Goal: Transaction & Acquisition: Purchase product/service

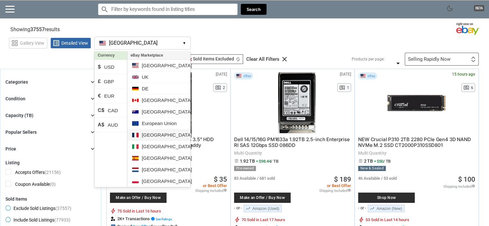
click at [152, 137] on li "[GEOGRAPHIC_DATA]" at bounding box center [158, 135] width 63 height 12
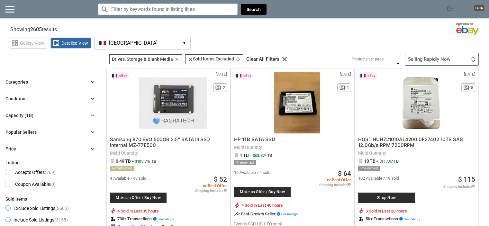
click at [113, 97] on li "€ EUR" at bounding box center [111, 93] width 32 height 14
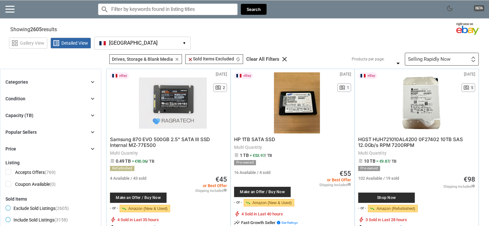
click at [114, 46] on span "[GEOGRAPHIC_DATA]" at bounding box center [133, 43] width 49 height 6
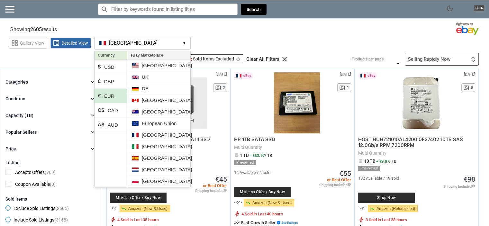
click at [110, 94] on li "€ EUR" at bounding box center [111, 96] width 32 height 14
click at [233, 35] on div "grid_view Gallery View list_alt Detailed View [GEOGRAPHIC_DATA] FR ▾ Currency $…" at bounding box center [249, 42] width 480 height 15
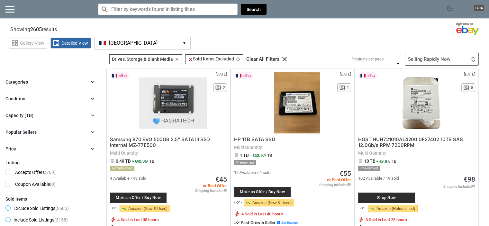
click at [79, 113] on div "Capacity (TB) chevron_right" at bounding box center [50, 116] width 90 height 8
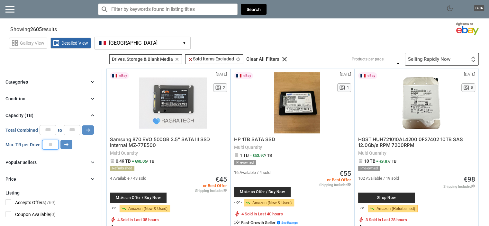
click at [49, 146] on input "number" at bounding box center [50, 145] width 17 height 10
type input "**"
click at [61, 145] on button "arrow_right_alt" at bounding box center [66, 144] width 12 height 9
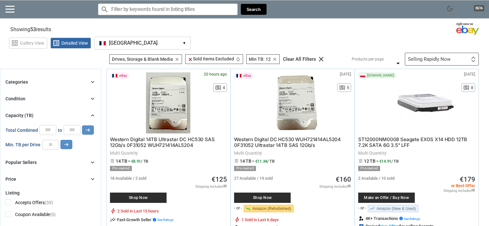
click at [426, 58] on div "Selling Rapidly Now" at bounding box center [429, 59] width 42 height 5
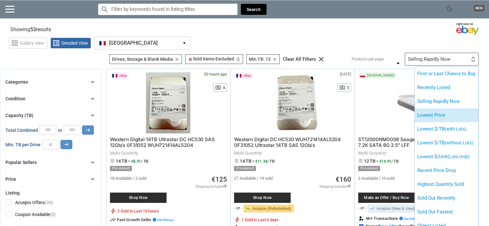
click at [439, 115] on li "Lowest Price" at bounding box center [446, 115] width 63 height 14
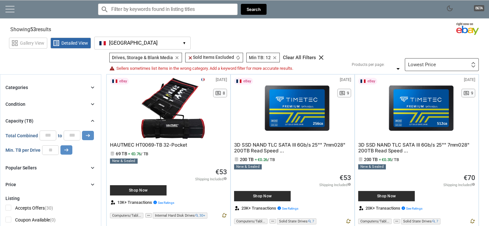
click at [10, 12] on link at bounding box center [9, 9] width 9 height 6
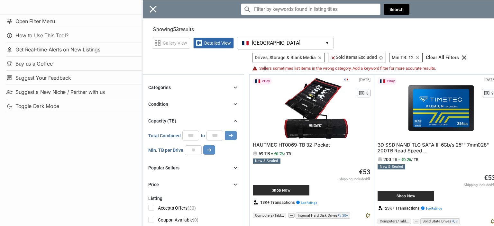
click at [155, 8] on div "Close menu" at bounding box center [389, 113] width 494 height 226
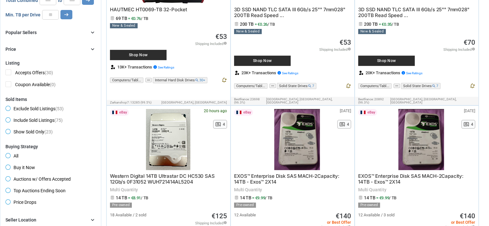
scroll to position [161, 0]
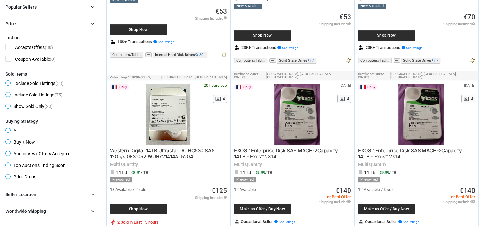
click at [173, 148] on span "Western Digital 14TB Ultrastar DC HC530 SAS 12Gb/s 0F31052 WUH721414AL5204" at bounding box center [162, 154] width 105 height 12
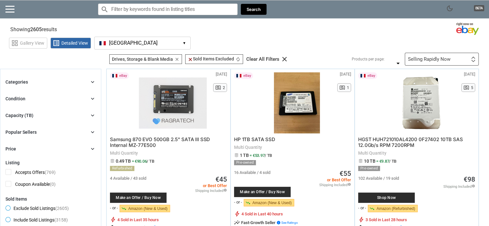
click at [425, 59] on div "Selling Rapidly Now" at bounding box center [429, 59] width 42 height 5
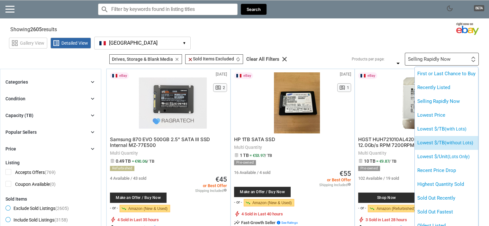
click at [466, 141] on span "(without Lots)" at bounding box center [459, 142] width 29 height 5
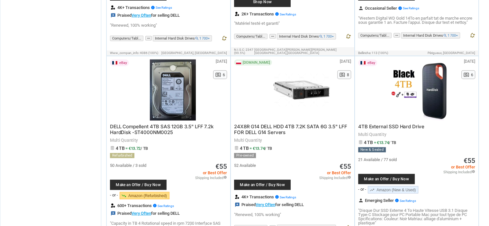
scroll to position [1866, 0]
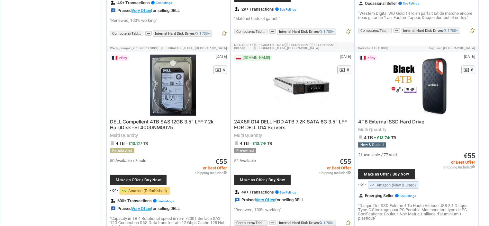
drag, startPoint x: 85, startPoint y: 161, endPoint x: 79, endPoint y: 164, distance: 6.5
drag, startPoint x: 79, startPoint y: 152, endPoint x: 49, endPoint y: 178, distance: 39.9
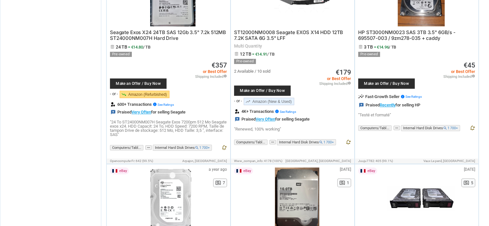
scroll to position [2606, 0]
